Goal: Task Accomplishment & Management: Use online tool/utility

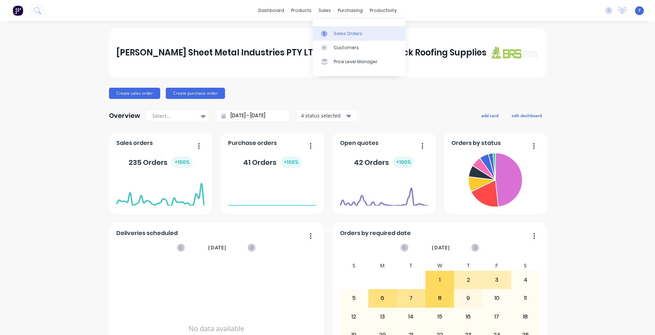
click at [338, 31] on div "Sales Orders" at bounding box center [348, 33] width 29 height 6
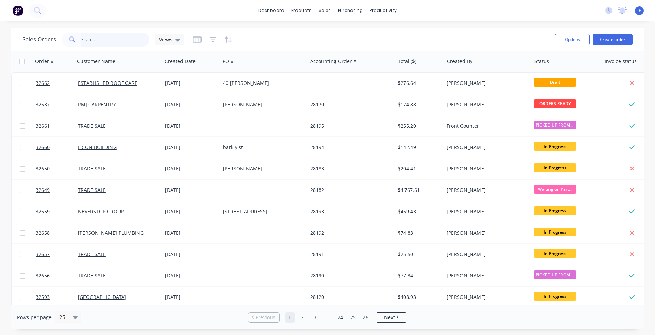
click at [110, 38] on input "text" at bounding box center [115, 40] width 68 height 14
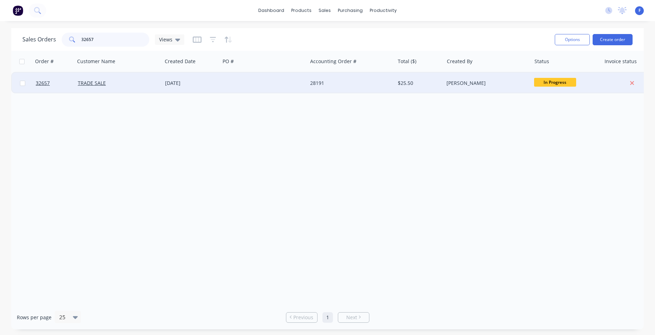
type input "32657"
click at [295, 82] on div at bounding box center [263, 83] width 87 height 21
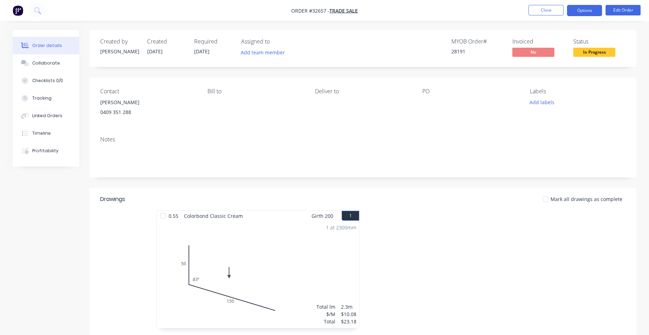
click at [594, 7] on button "Options" at bounding box center [584, 10] width 35 height 11
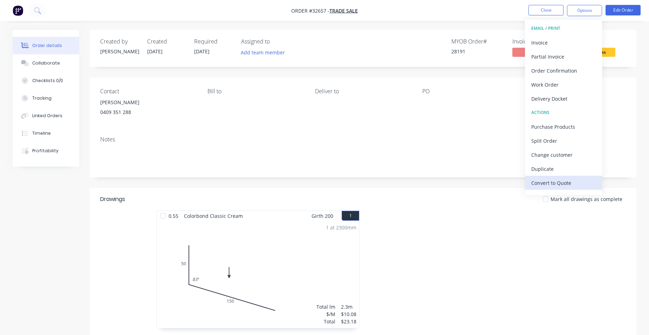
click at [560, 184] on div "Convert to Quote" at bounding box center [563, 183] width 64 height 10
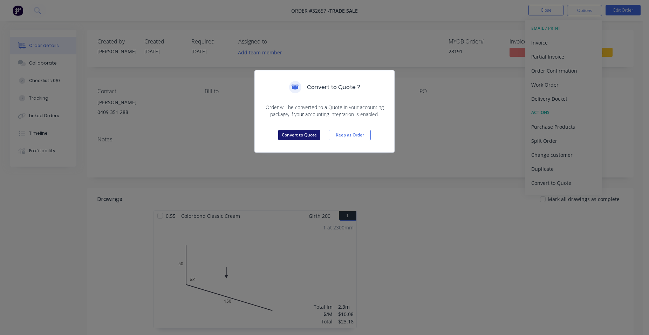
click at [311, 136] on button "Convert to Quote" at bounding box center [299, 135] width 42 height 11
